Goal: Task Accomplishment & Management: Use online tool/utility

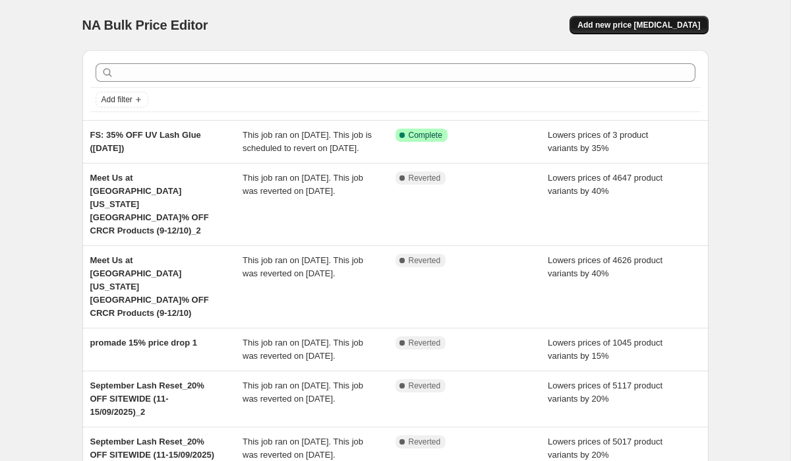
click at [685, 18] on button "Add new price [MEDICAL_DATA]" at bounding box center [638, 25] width 138 height 18
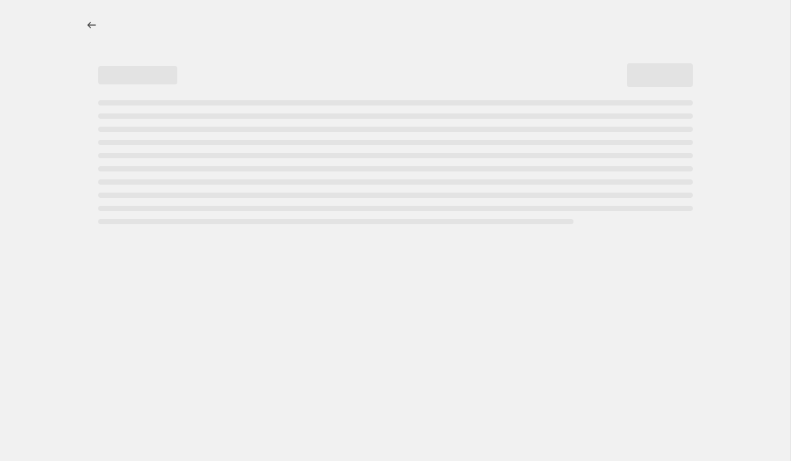
select select "percentage"
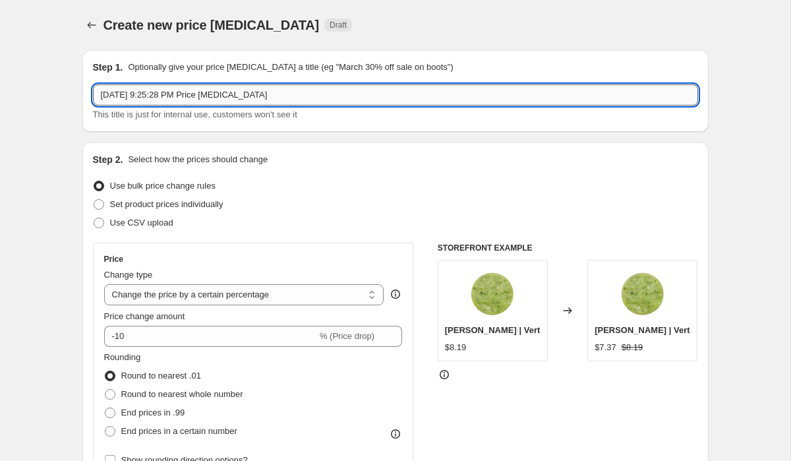
click at [283, 88] on input "Oct 14, 2025, 9:25:28 PM Price change job" at bounding box center [395, 94] width 605 height 21
type input "O"
type input "OG price"
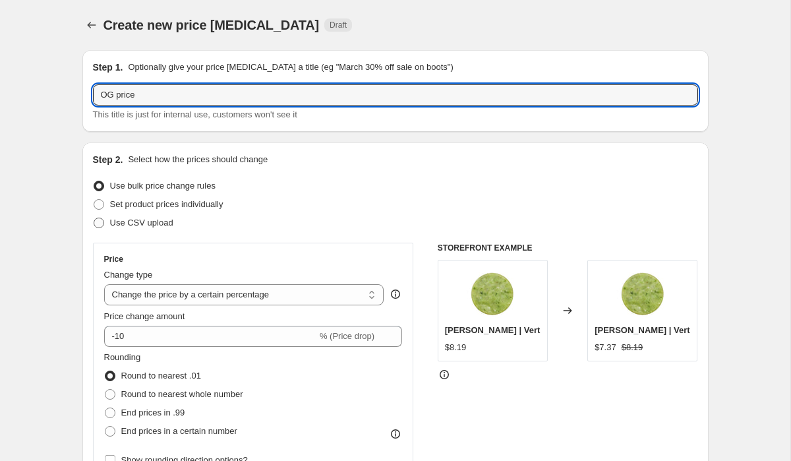
click at [121, 229] on label "Use CSV upload" at bounding box center [133, 222] width 80 height 18
click at [94, 218] on input "Use CSV upload" at bounding box center [94, 217] width 1 height 1
radio input "true"
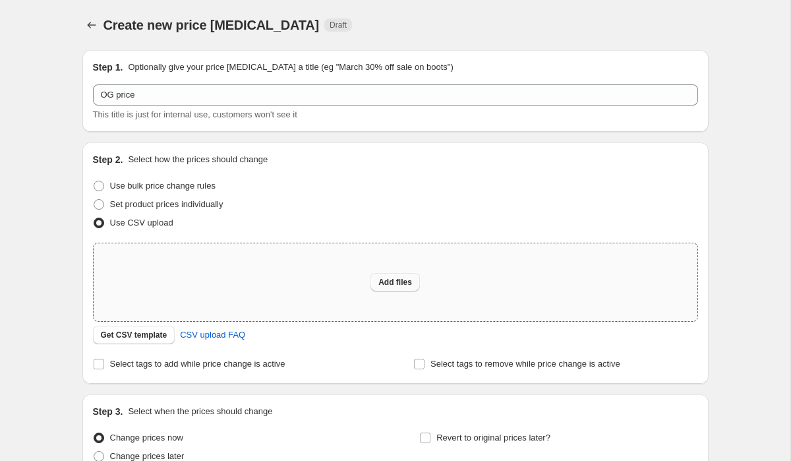
click at [395, 280] on span "Add files" at bounding box center [395, 282] width 34 height 11
click at [99, 20] on button "Price change jobs" at bounding box center [91, 25] width 18 height 18
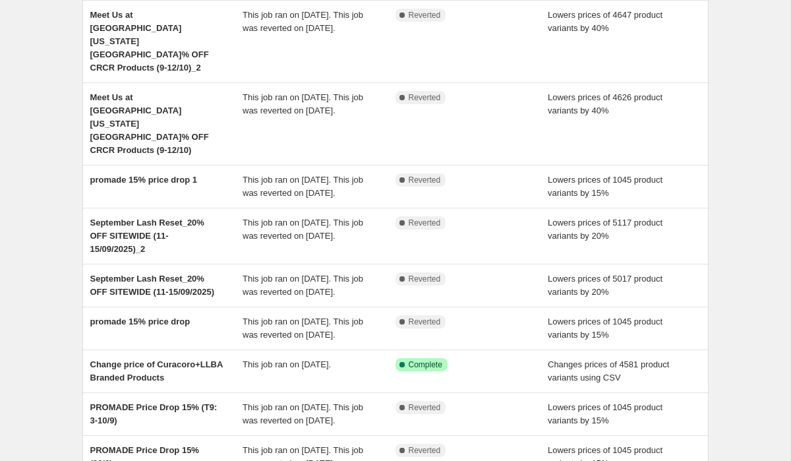
scroll to position [231, 0]
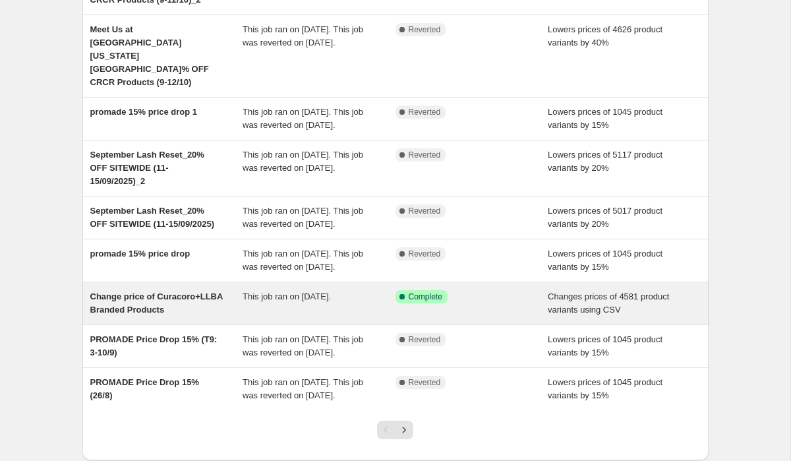
click at [175, 316] on div "Change price of Curacoro+LLBA Branded Products" at bounding box center [166, 303] width 153 height 26
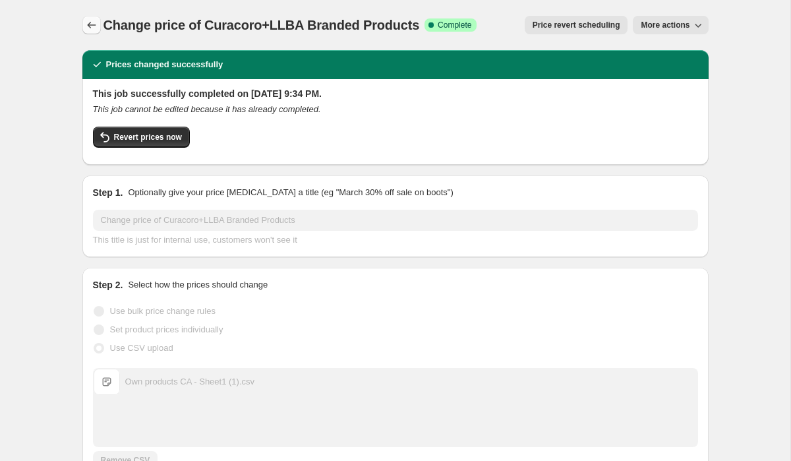
click at [88, 24] on icon "Price change jobs" at bounding box center [91, 24] width 13 height 13
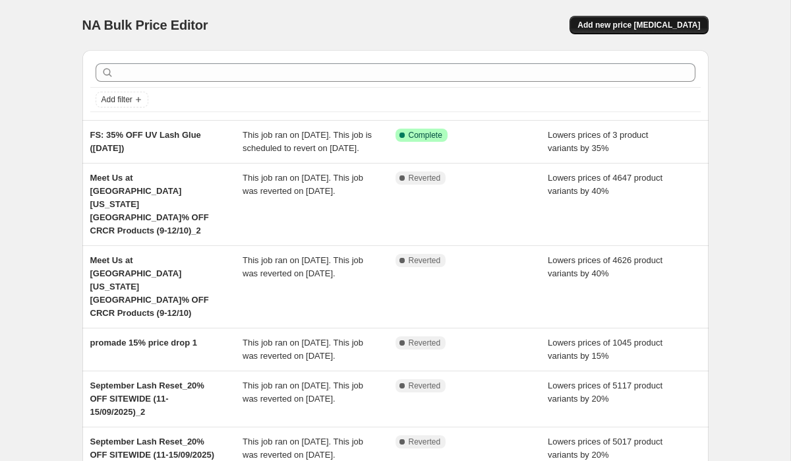
click at [631, 30] on span "Add new price [MEDICAL_DATA]" at bounding box center [638, 25] width 123 height 11
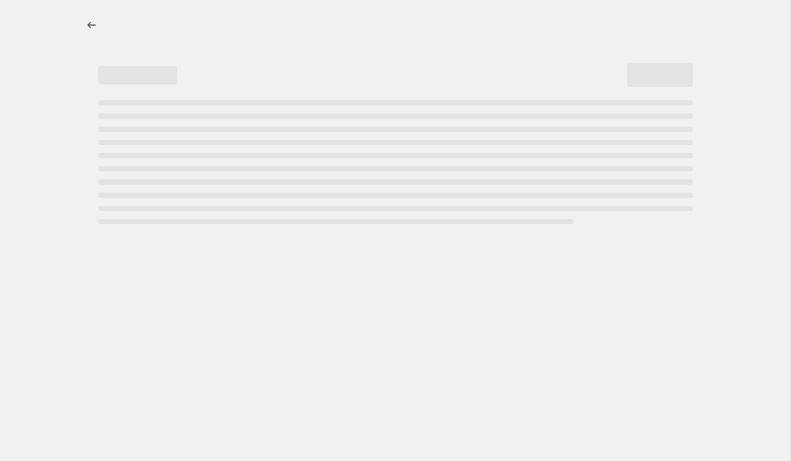
select select "percentage"
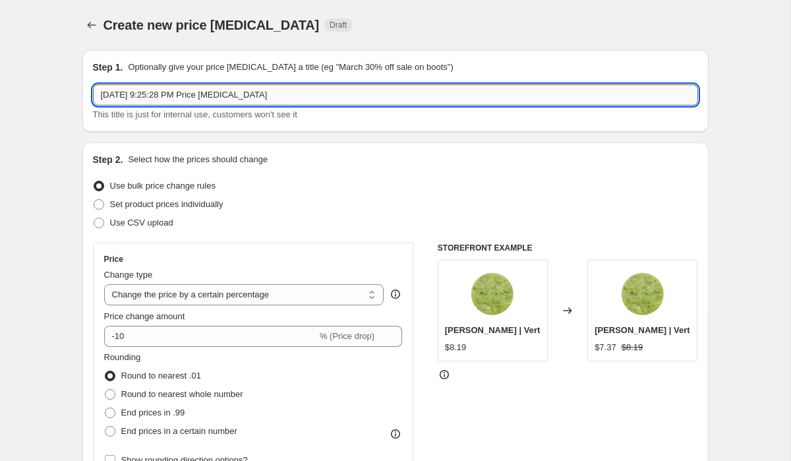
click at [223, 84] on input "Oct 14, 2025, 9:25:28 PM Price change job" at bounding box center [395, 94] width 605 height 21
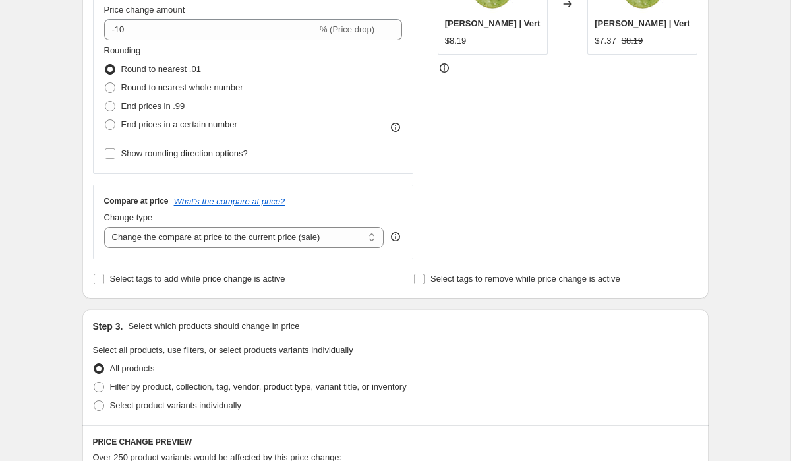
scroll to position [122, 0]
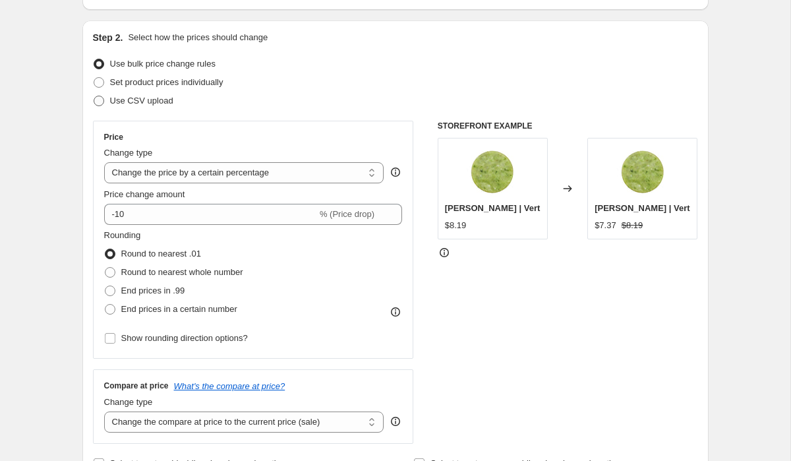
type input "OG price"
click at [144, 103] on span "Use CSV upload" at bounding box center [141, 101] width 63 height 10
click at [94, 96] on input "Use CSV upload" at bounding box center [94, 96] width 1 height 1
radio input "true"
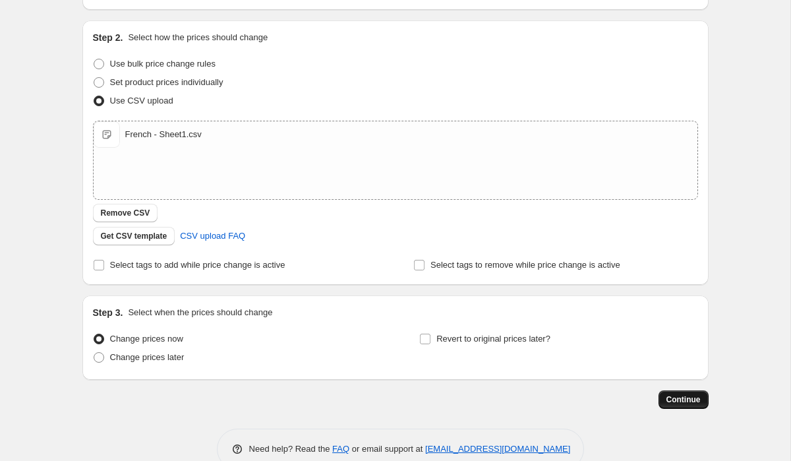
click at [689, 401] on span "Continue" at bounding box center [683, 399] width 34 height 11
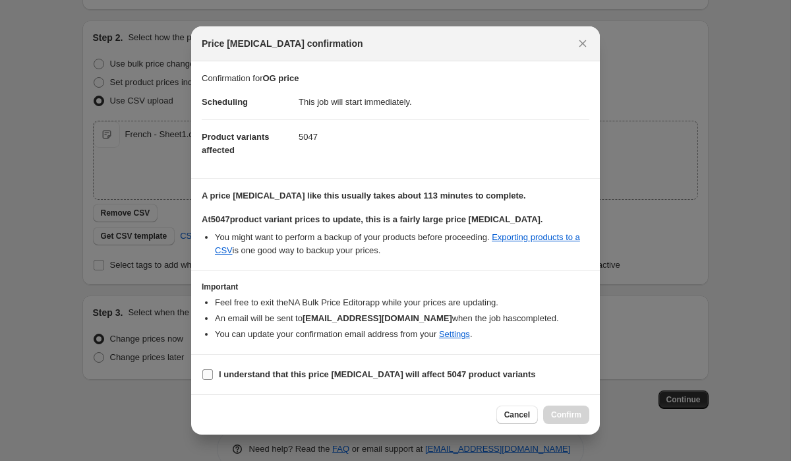
click at [412, 372] on b "I understand that this price change job will affect 5047 product variants" at bounding box center [377, 374] width 317 height 10
click at [213, 372] on input "I understand that this price change job will affect 5047 product variants" at bounding box center [207, 374] width 11 height 11
checkbox input "true"
click at [570, 413] on span "Confirm" at bounding box center [566, 414] width 30 height 11
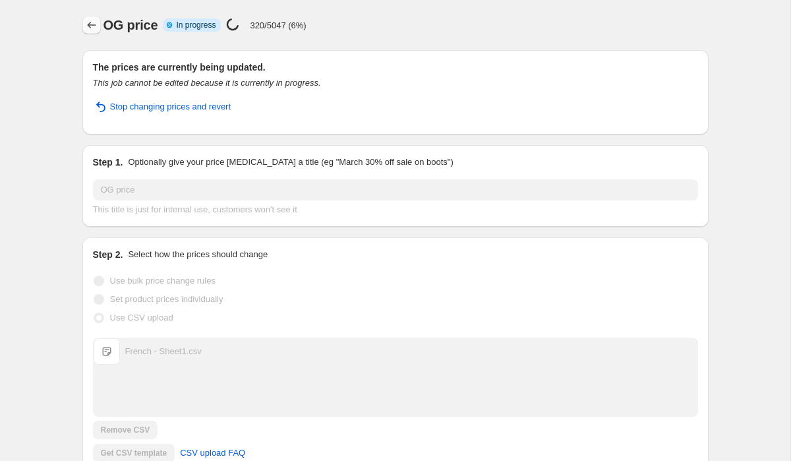
click at [94, 17] on button "Price change jobs" at bounding box center [91, 25] width 18 height 18
